Goal: Download file/media

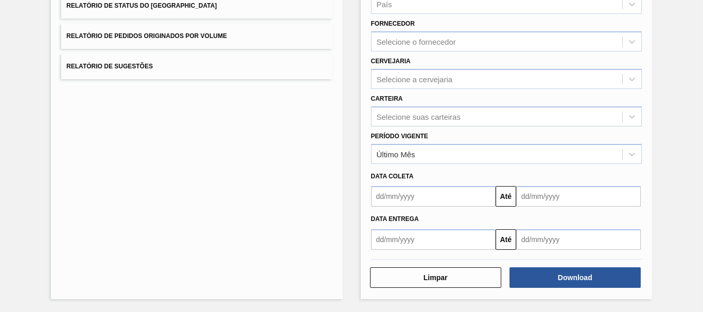
scroll to position [113, 0]
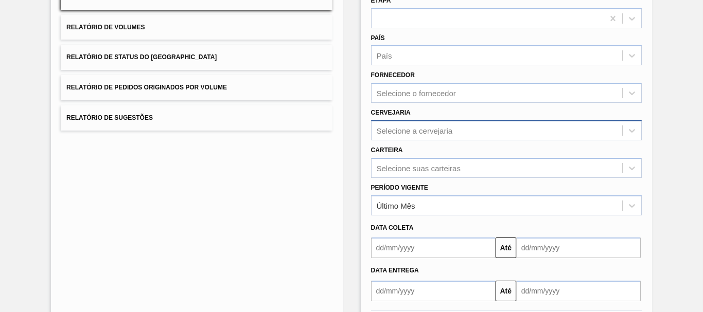
click at [444, 121] on div "Selecione a cervejaria" at bounding box center [506, 130] width 271 height 20
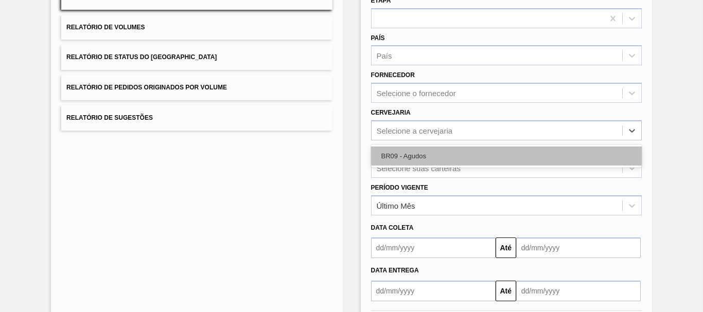
click at [440, 153] on div "BR09 - Agudos" at bounding box center [506, 156] width 271 height 19
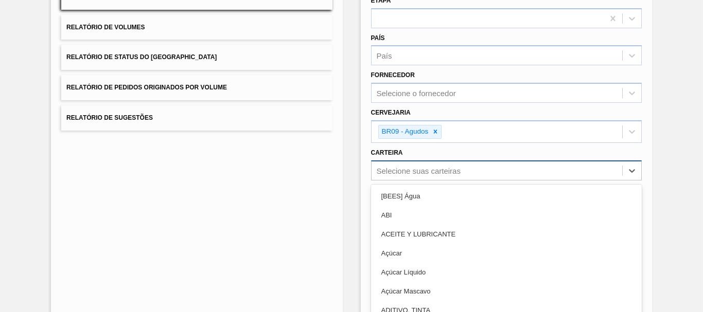
click at [409, 172] on div "option [BEES] Água focused, 1 of 101. 101 results available. Use Up and Down to…" at bounding box center [506, 171] width 271 height 20
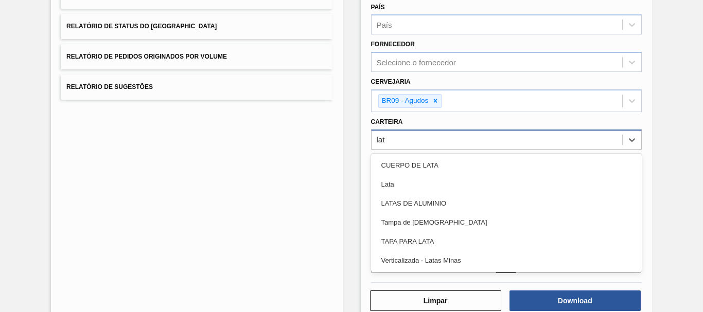
type input "lata"
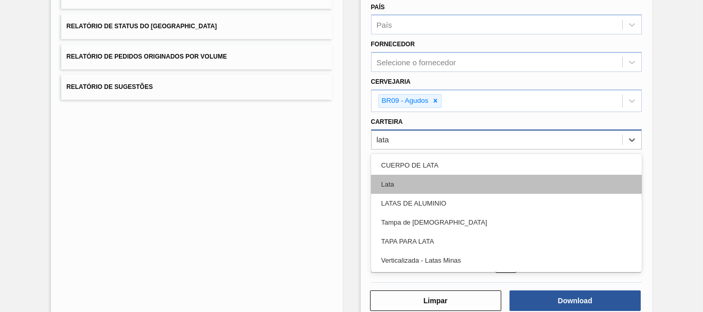
click at [405, 182] on div "Lata" at bounding box center [506, 184] width 271 height 19
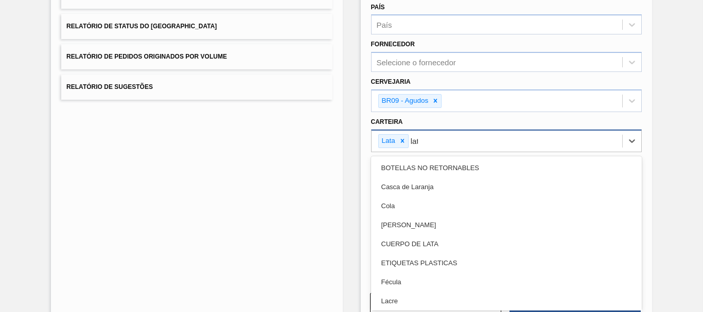
type input "lata"
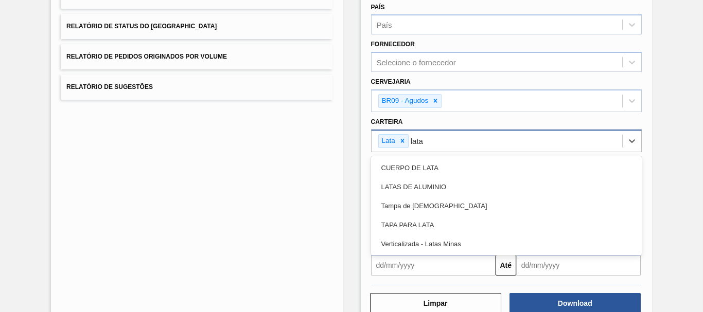
click at [405, 182] on div "LATAS DE ALUMINIO" at bounding box center [506, 187] width 271 height 19
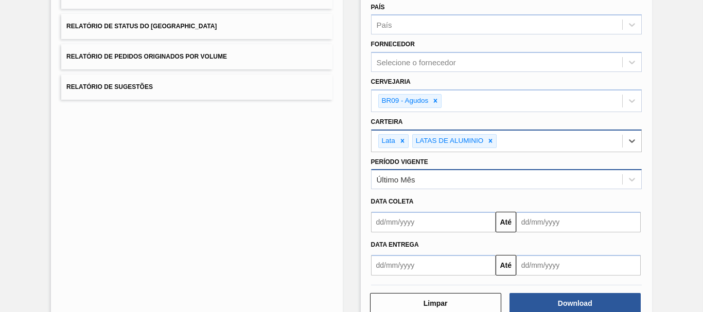
click at [424, 181] on div "Último Mês" at bounding box center [497, 179] width 251 height 15
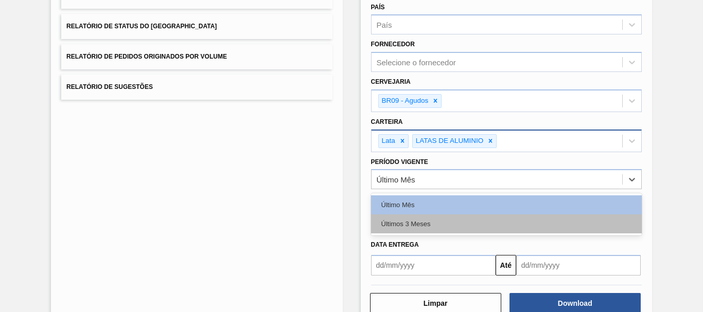
click at [419, 220] on div "Últimos 3 Meses" at bounding box center [506, 224] width 271 height 19
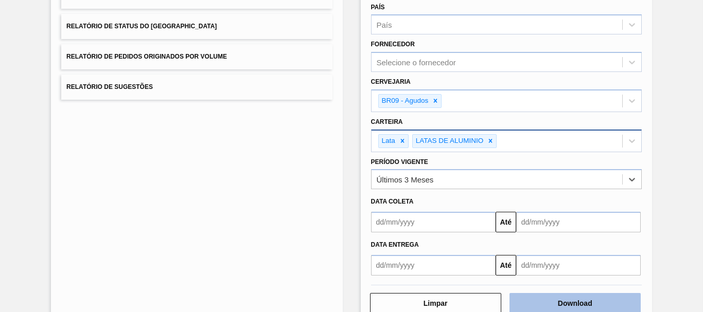
click at [596, 299] on button "Download" at bounding box center [574, 303] width 131 height 21
